Goal: Navigation & Orientation: Go to known website

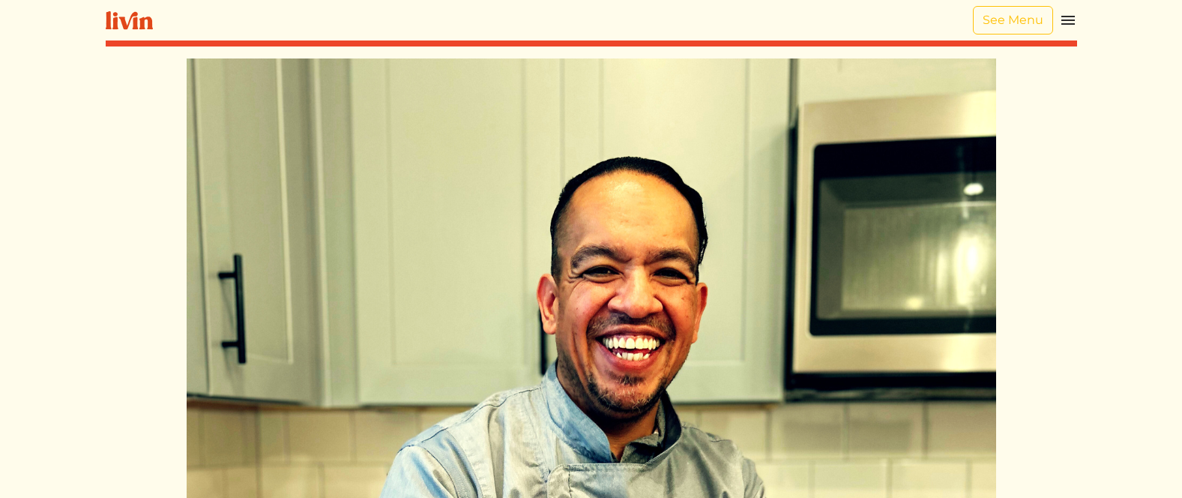
click at [1074, 15] on img at bounding box center [1068, 20] width 18 height 18
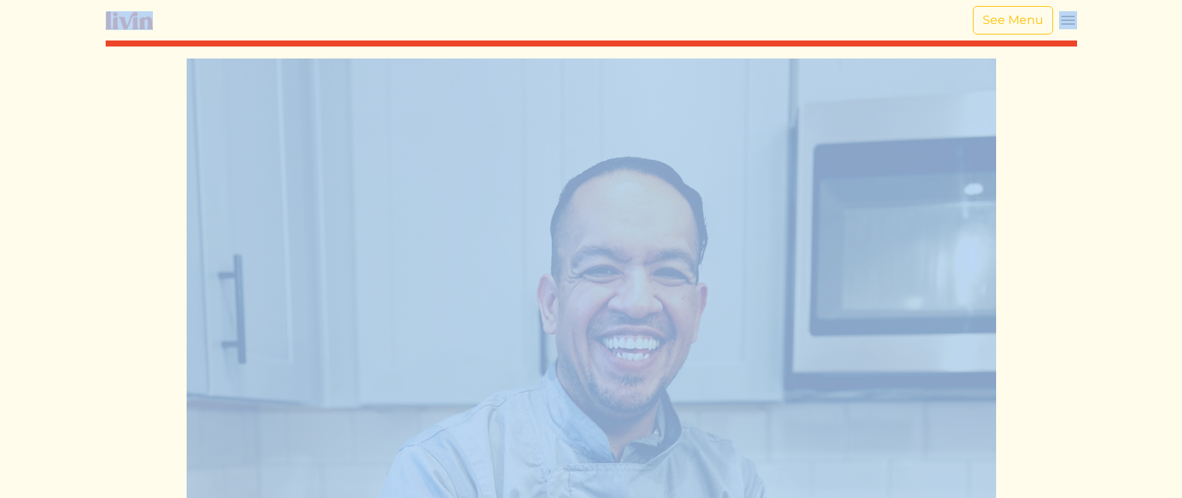
click at [141, 26] on img at bounding box center [129, 20] width 47 height 19
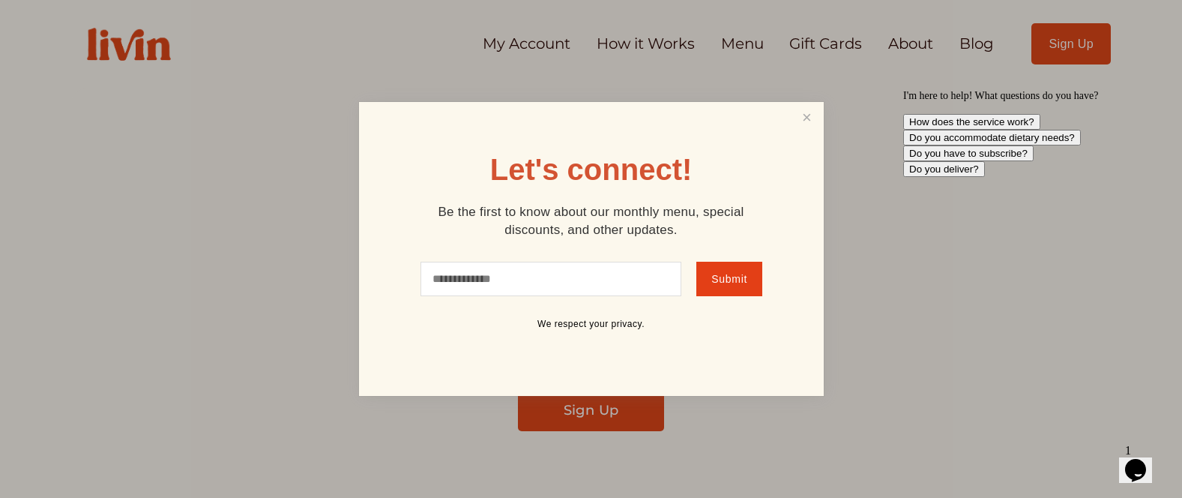
click at [1142, 463] on icon "$i18n('chat', 'chat_widget')" at bounding box center [1135, 470] width 21 height 22
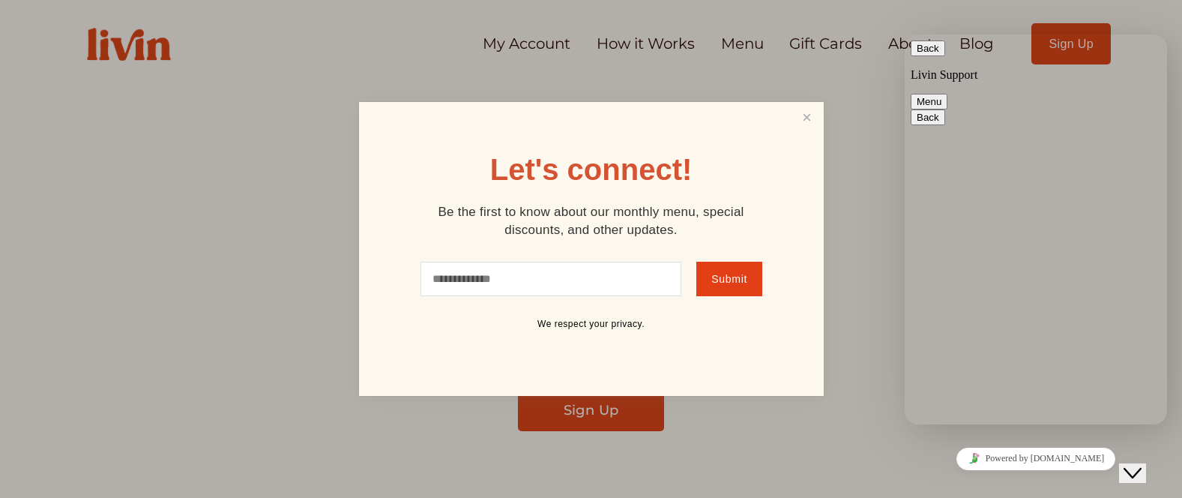
click at [1142, 468] on icon "$i18n('chat', 'chat_widget')" at bounding box center [1133, 473] width 18 height 10
